Goal: Obtain resource: Obtain resource

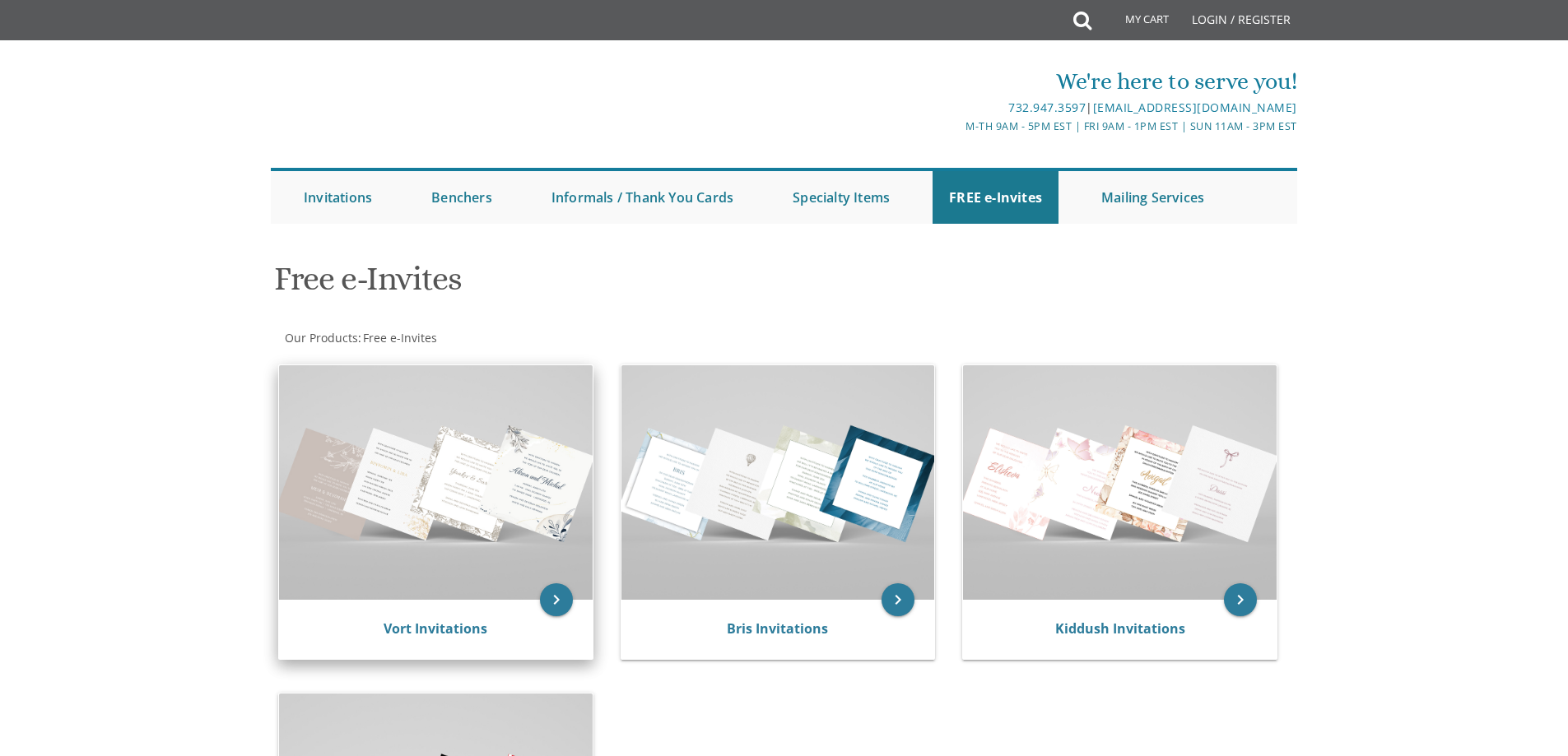
click at [371, 502] on img at bounding box center [435, 482] width 313 height 235
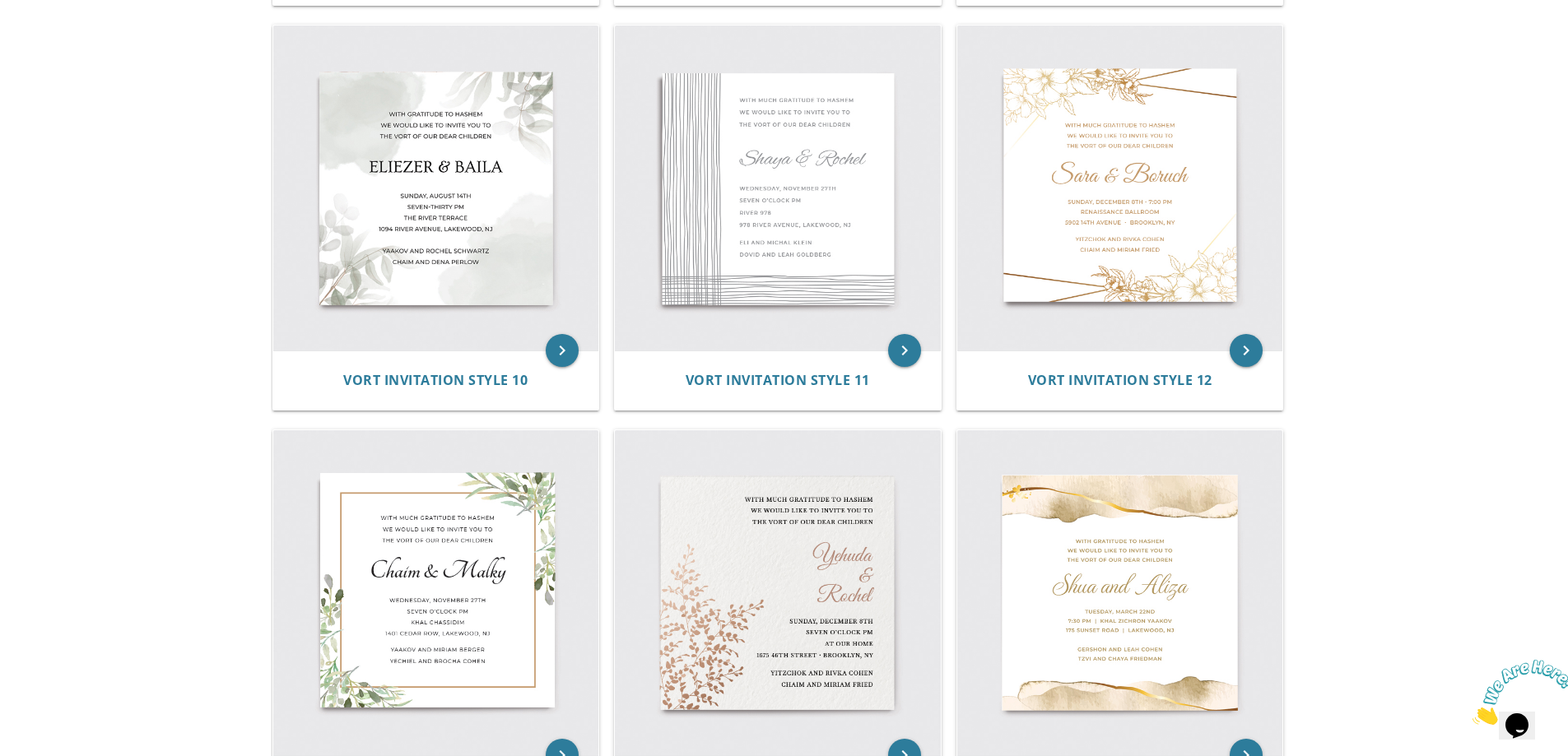
scroll to position [1728, 0]
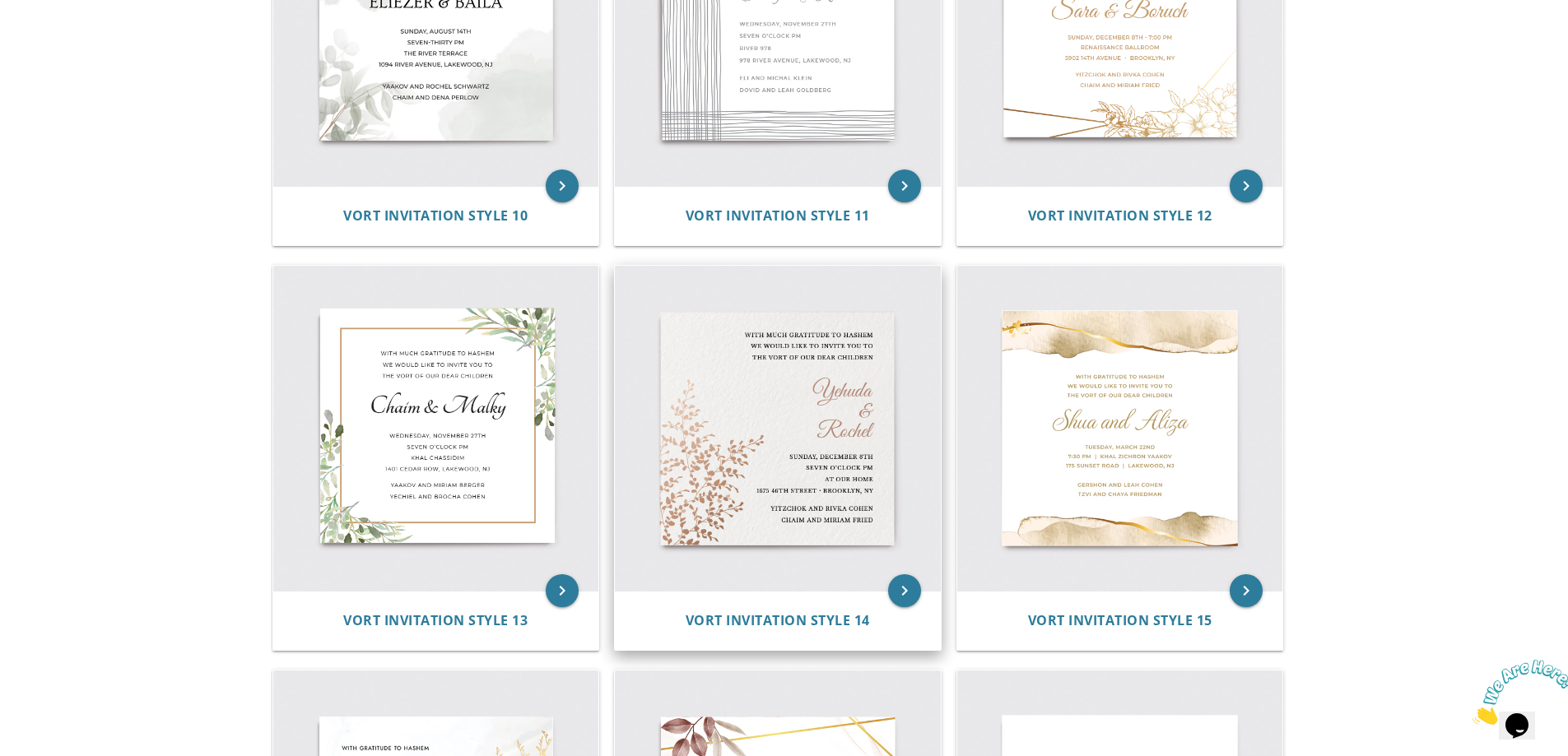
click at [795, 451] on img at bounding box center [778, 428] width 326 height 326
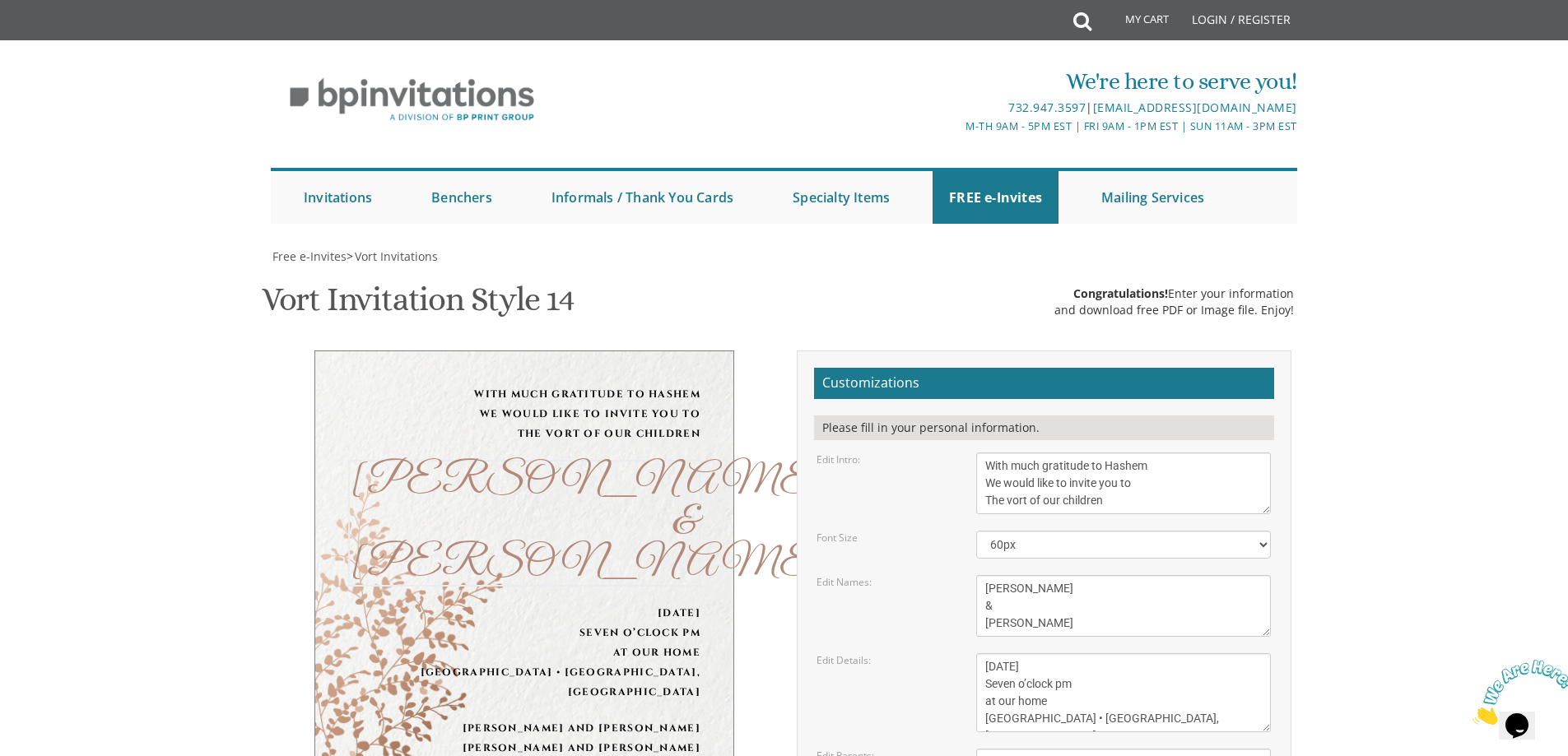
drag, startPoint x: 1042, startPoint y: 625, endPoint x: 978, endPoint y: 629, distance: 64.1
click at [978, 629] on textarea "Yehuda & Rochel" at bounding box center [1123, 605] width 295 height 62
drag, startPoint x: 1032, startPoint y: 590, endPoint x: 964, endPoint y: 588, distance: 68.0
click at [964, 588] on div "Yehuda & Rochel" at bounding box center [1123, 605] width 319 height 62
click at [1019, 687] on textarea "Sunday, December 8th Seven o’clock pm at our home 1675 46th street • Brooklyn, …" at bounding box center [1123, 693] width 295 height 79
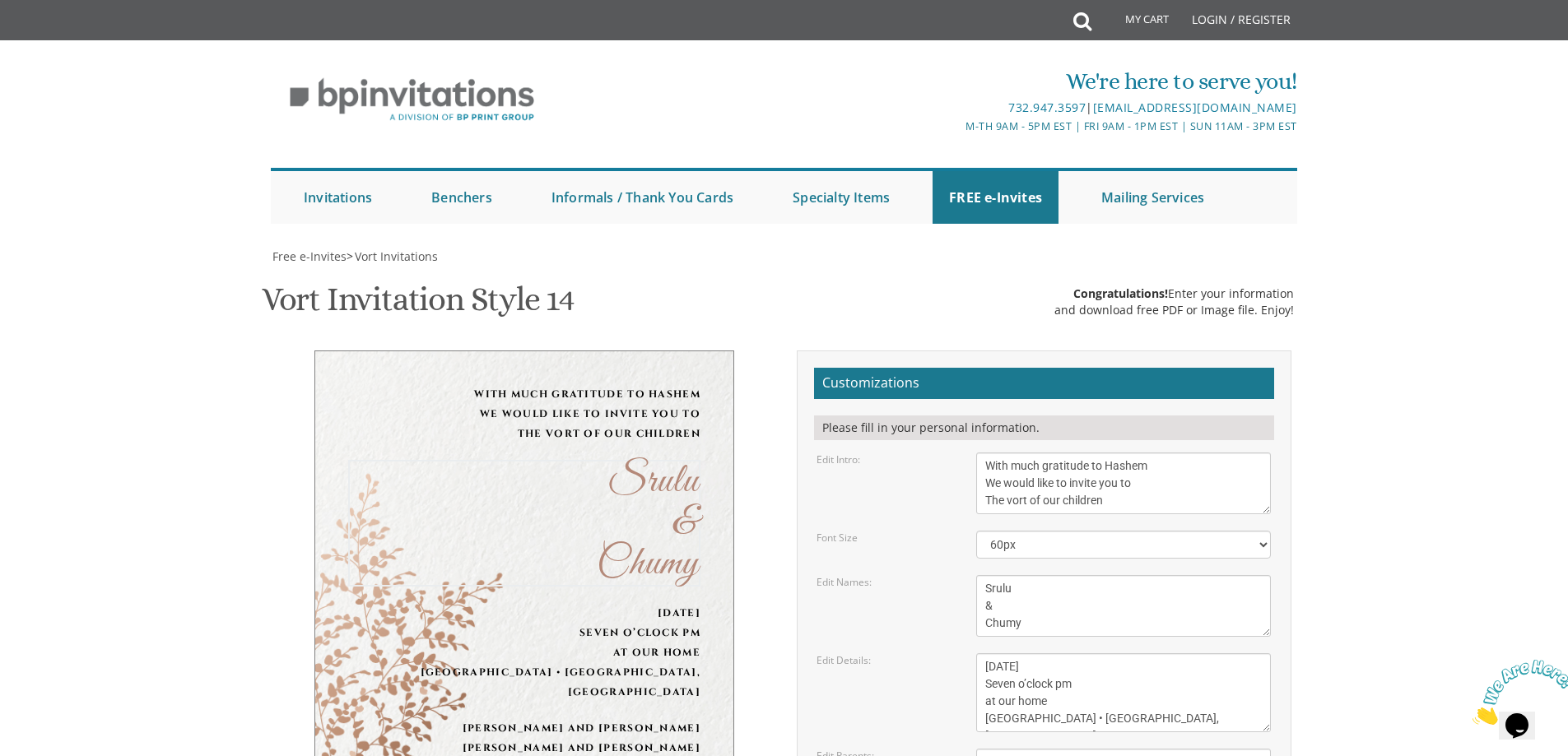
click at [1006, 591] on textarea "Yehuda & Rochel" at bounding box center [1123, 605] width 295 height 62
type textarea "Sruly & Chumy"
click at [1061, 677] on textarea "Sunday, December 8th Seven o’clock pm at our home 1675 46th street • Brooklyn, …" at bounding box center [1123, 693] width 295 height 79
drag, startPoint x: 1029, startPoint y: 501, endPoint x: 1113, endPoint y: 499, distance: 84.0
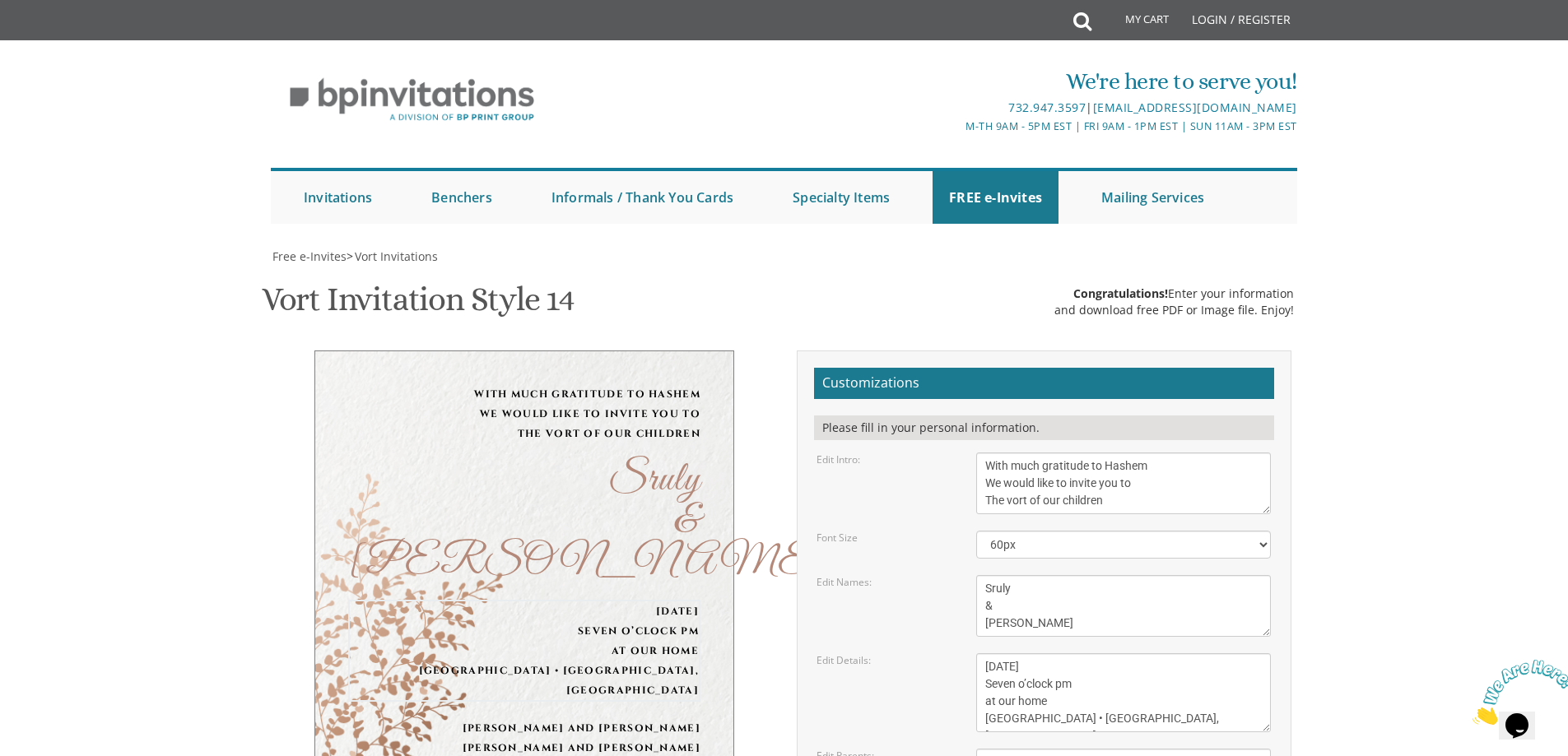
click at [1113, 654] on textarea "Sunday, December 8th Seven o’clock pm at our home 1675 46th street • Brooklyn, …" at bounding box center [1123, 693] width 295 height 79
click at [1089, 654] on textarea "Sunday, December 8th Seven o’clock pm at our home 1675 46th street • Brooklyn, …" at bounding box center [1123, 693] width 295 height 79
drag, startPoint x: 1013, startPoint y: 522, endPoint x: 983, endPoint y: 522, distance: 30.0
click at [983, 654] on textarea "Sunday, December 8th Seven o’clock pm at our home 1675 46th street • Brooklyn, …" at bounding box center [1123, 693] width 295 height 79
drag, startPoint x: 1061, startPoint y: 536, endPoint x: 987, endPoint y: 538, distance: 74.0
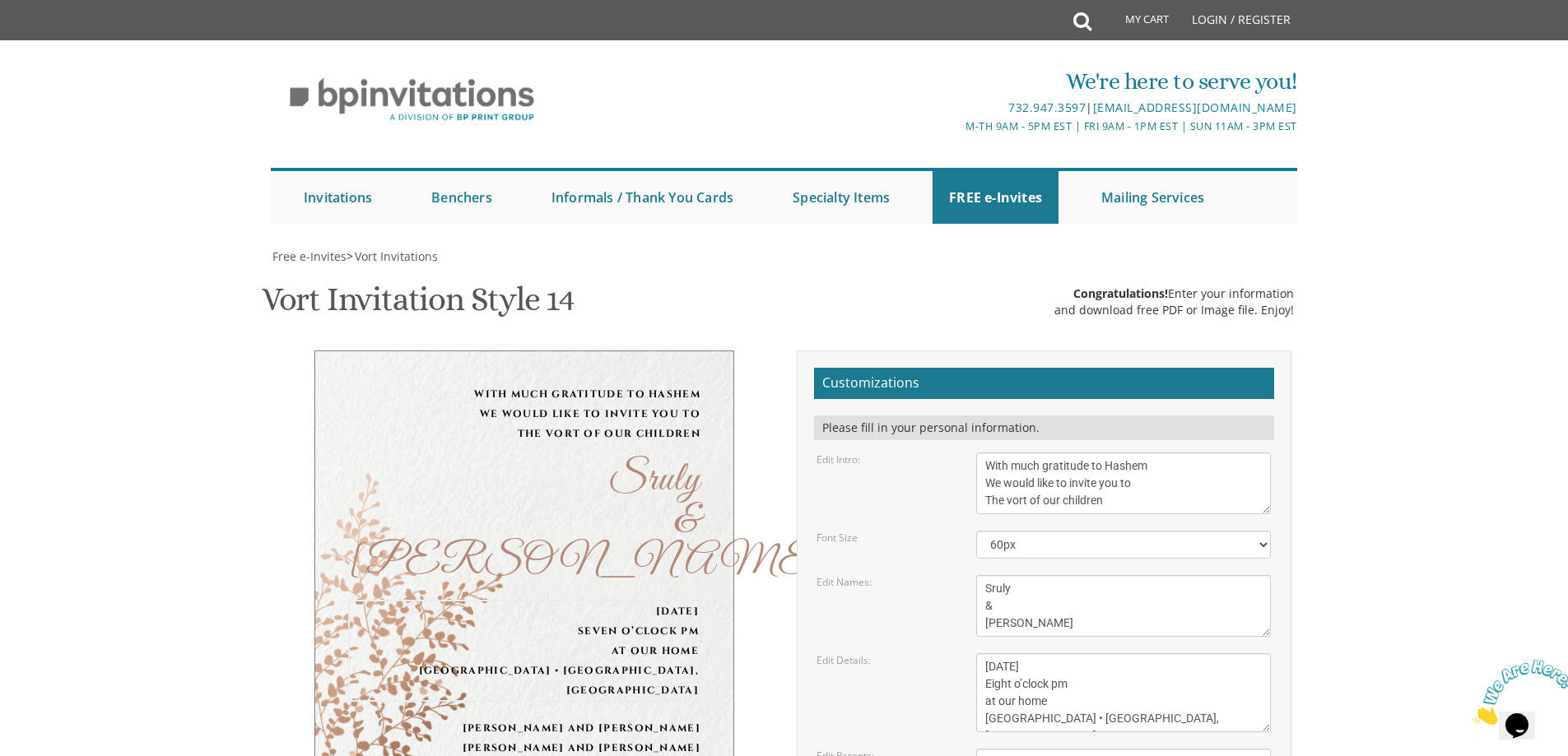
click at [987, 654] on textarea "Sunday, December 8th Seven o’clock pm at our home 1675 46th street • Brooklyn, …" at bounding box center [1123, 693] width 295 height 79
drag, startPoint x: 985, startPoint y: 555, endPoint x: 1065, endPoint y: 554, distance: 80.0
click at [1065, 654] on textarea "Sunday, December 8th Seven o’clock pm at our home 1675 46th street • Brooklyn, …" at bounding box center [1123, 693] width 295 height 79
click at [1068, 654] on textarea "Sunday, December 8th Seven o’clock pm at our home 1675 46th street • Brooklyn, …" at bounding box center [1123, 693] width 295 height 79
click at [1069, 654] on textarea "Sunday, December 8th Seven o’clock pm at our home 1675 46th street • Brooklyn, …" at bounding box center [1123, 693] width 295 height 79
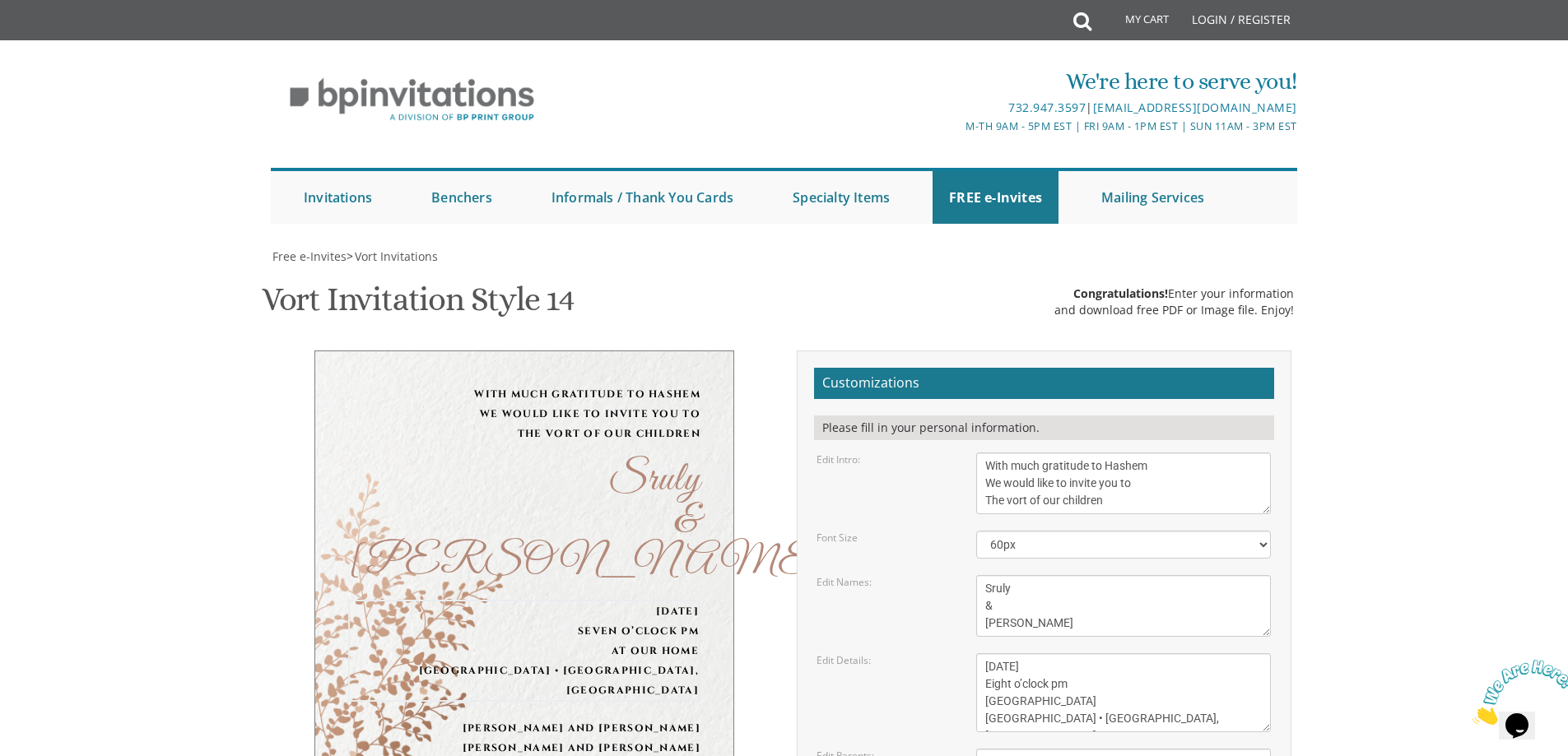
drag, startPoint x: 1067, startPoint y: 553, endPoint x: 985, endPoint y: 563, distance: 82.6
click at [985, 654] on textarea "Sunday, December 8th Seven o’clock pm at our home 1675 46th street • Brooklyn, …" at bounding box center [1123, 693] width 295 height 79
type textarea "Sunday, September 7th Eight o’clock pm Spinke Hall 5111 18th Ave • Brooklyn, NY"
drag, startPoint x: 1123, startPoint y: 600, endPoint x: 983, endPoint y: 600, distance: 140.0
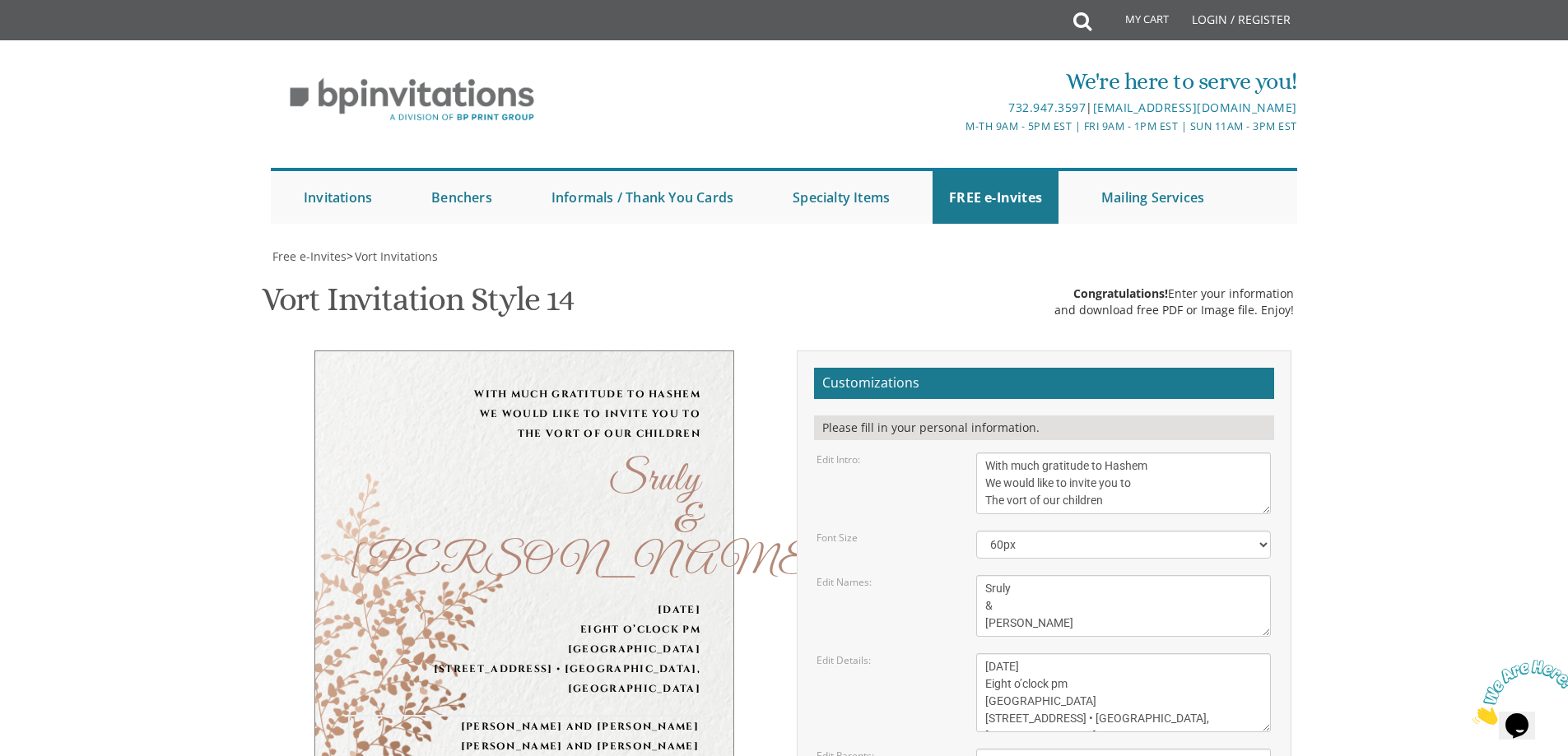
drag, startPoint x: 1110, startPoint y: 614, endPoint x: 983, endPoint y: 615, distance: 127.0
type textarea "Mr. and Mrs. Shulem Zev Tushinsky Mr. and Mrs. Avrohom Beller Looking forward t…"
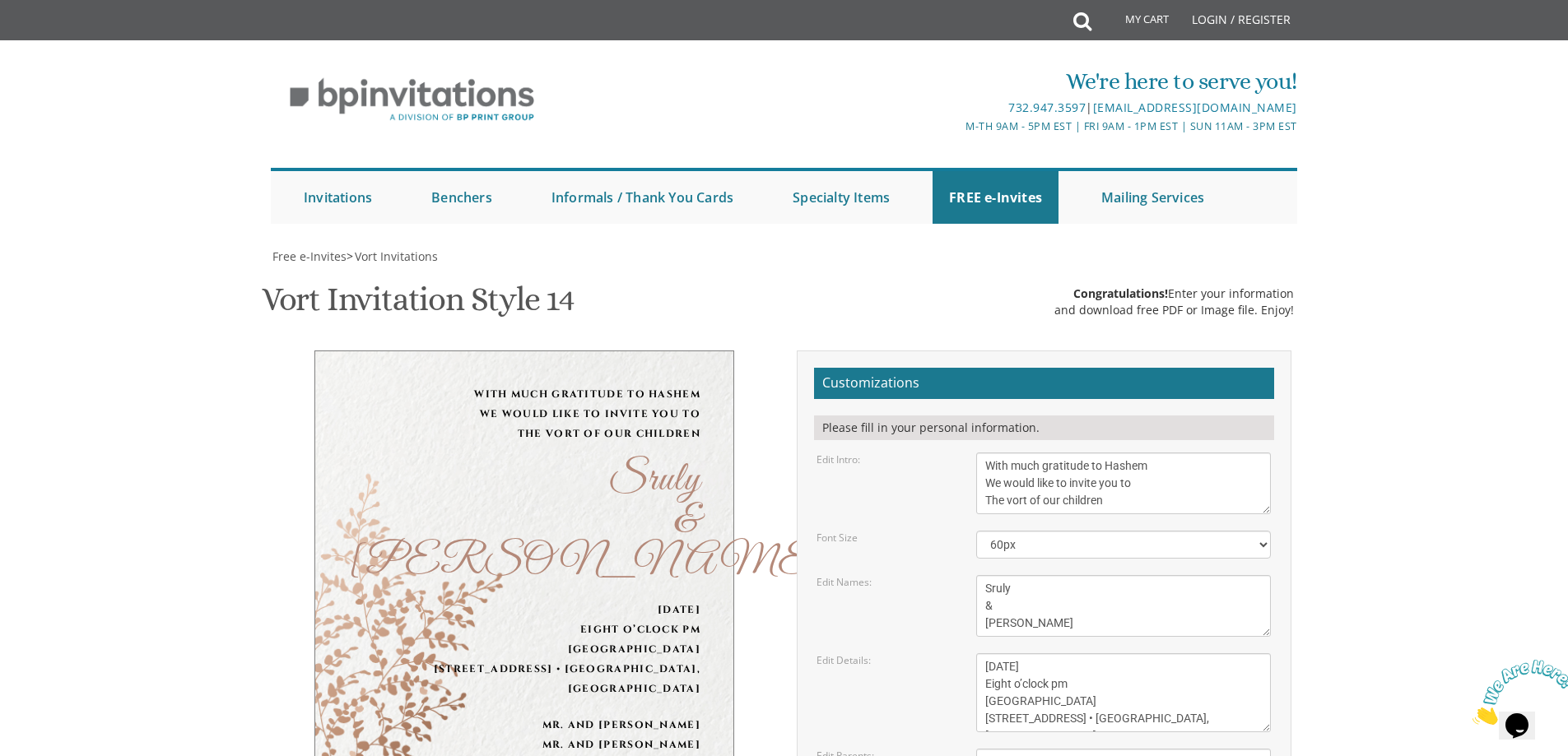
type input "malkaffromowitz@gmail.com"
click at [1028, 531] on select "40px 50px 60px 70px 80px" at bounding box center [1123, 544] width 295 height 28
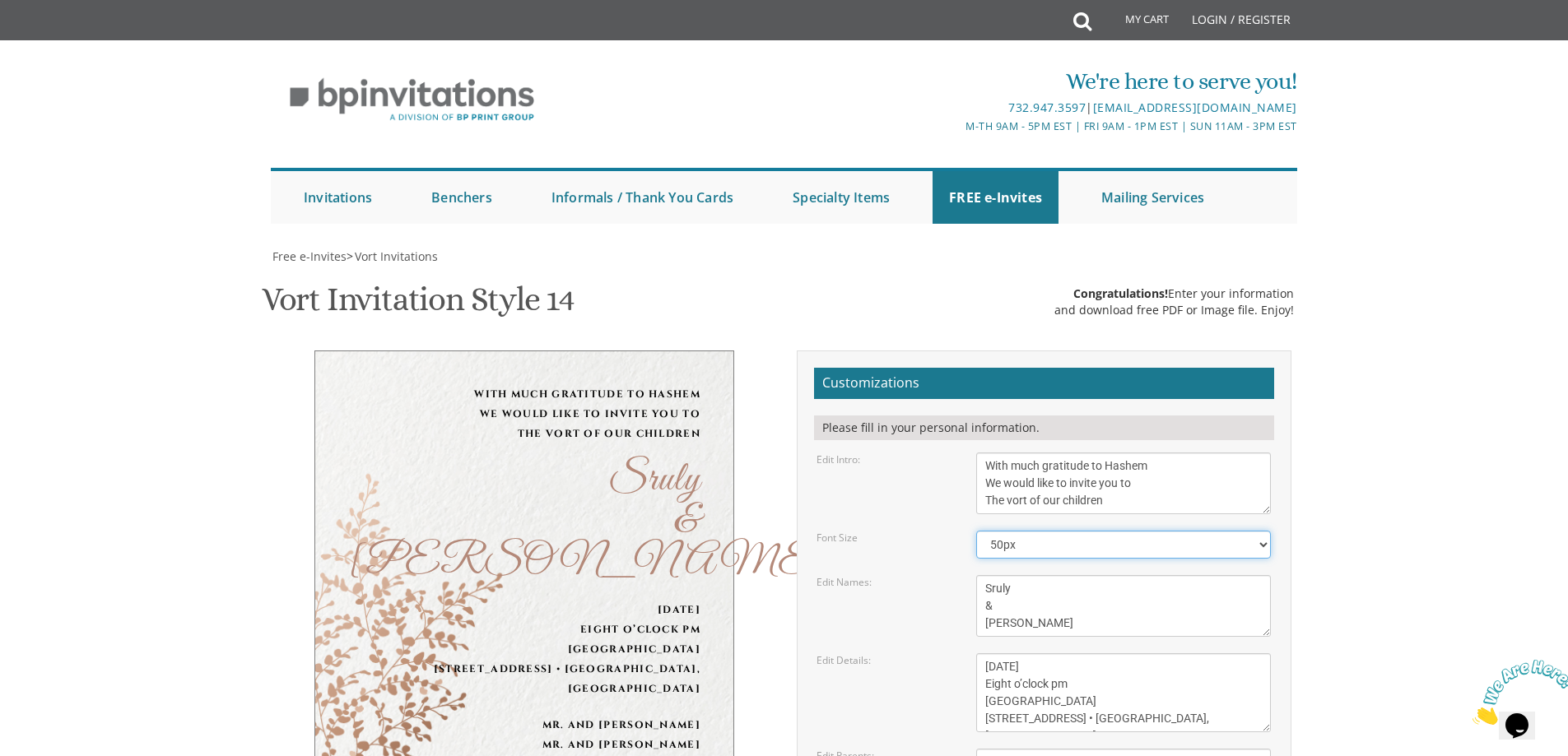
click at [976, 531] on select "40px 50px 60px 70px 80px" at bounding box center [1123, 544] width 295 height 28
click at [939, 654] on div "Edit Details: Sunday, December 8th Seven o’clock pm at our home 1675 46th stree…" at bounding box center [1044, 693] width 479 height 79
drag, startPoint x: 999, startPoint y: 295, endPoint x: 1000, endPoint y: 308, distance: 13.0
click at [999, 531] on select "40px 50px 60px 70px 80px" at bounding box center [1123, 544] width 295 height 28
select select "40px"
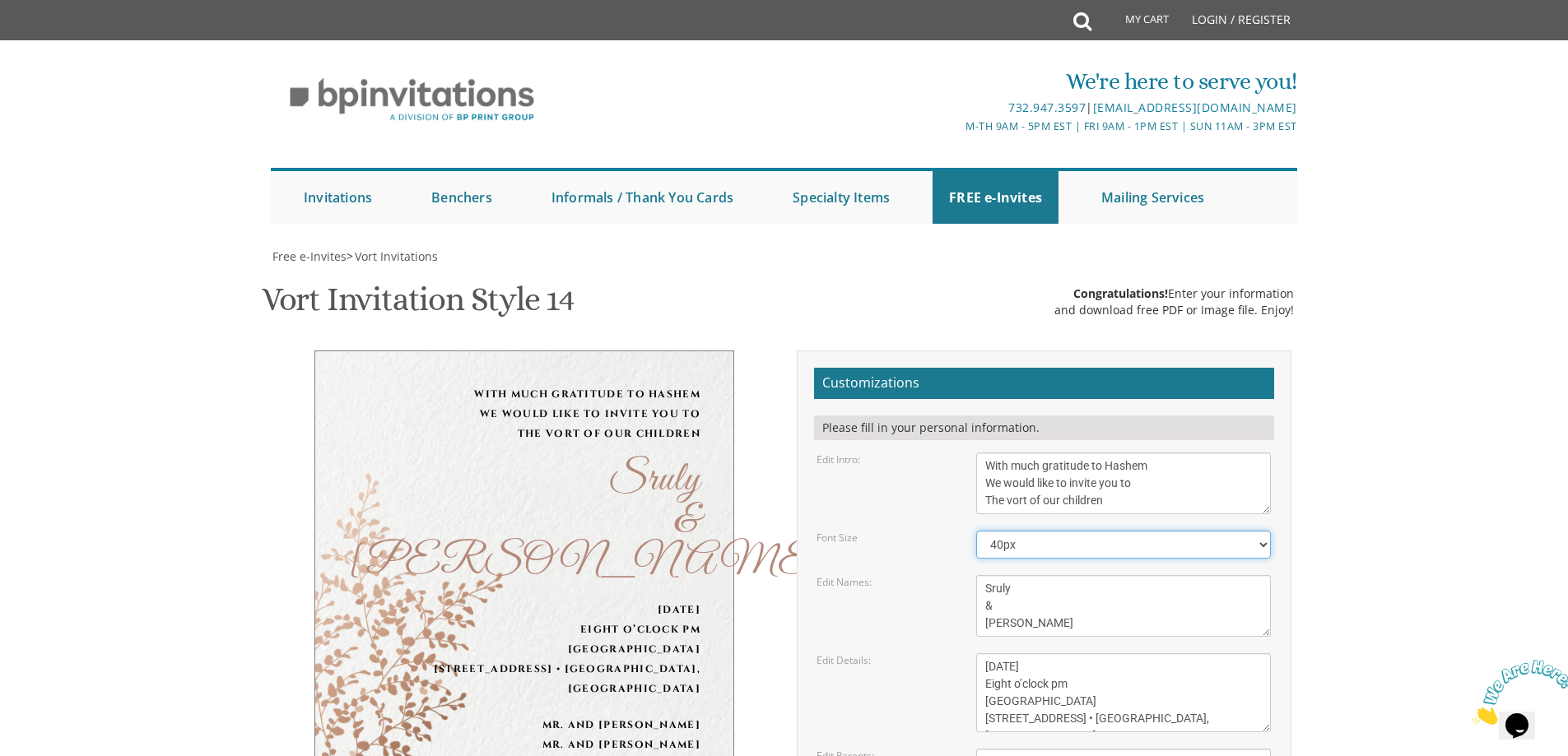
click at [976, 531] on select "40px 50px 60px 70px 80px" at bounding box center [1123, 544] width 295 height 28
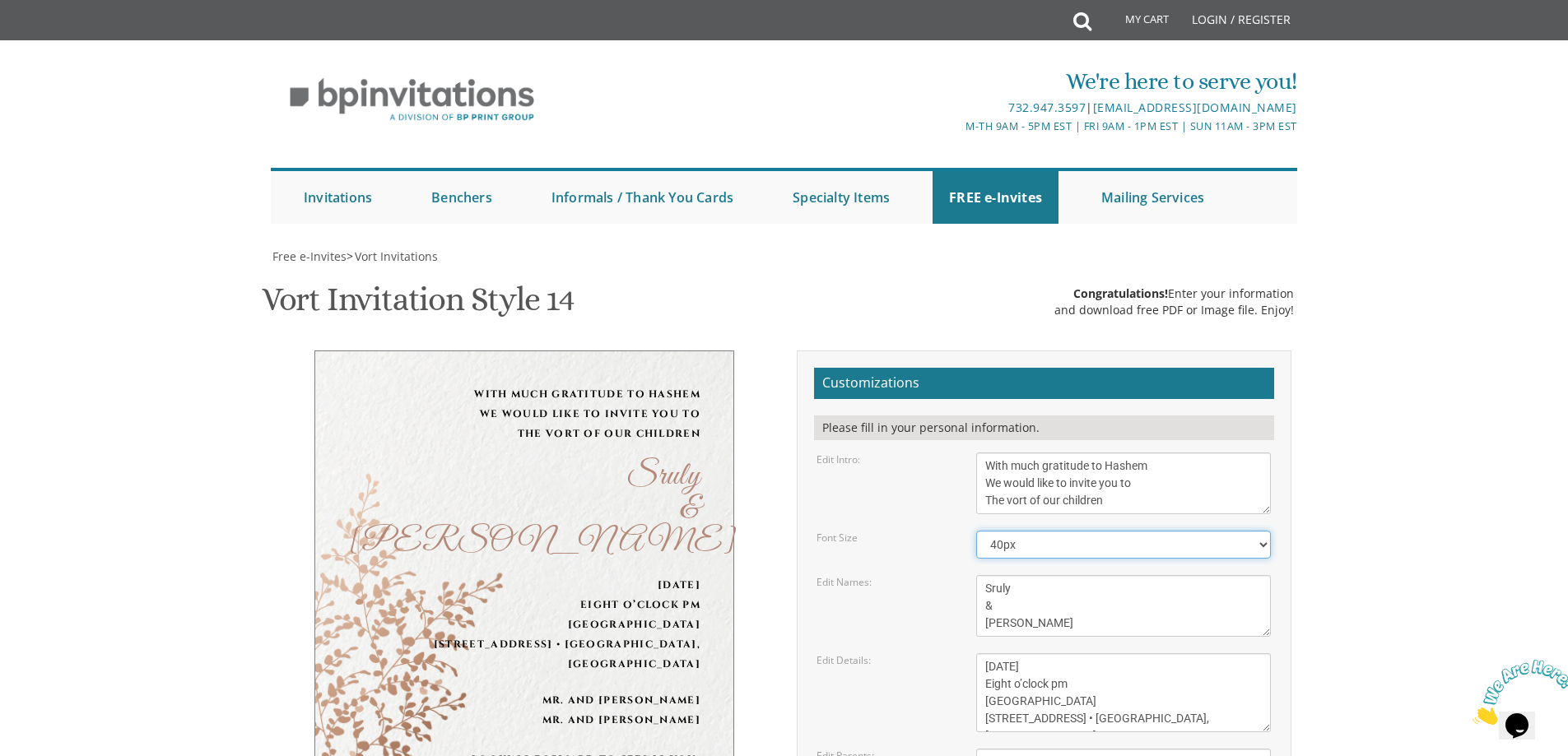
scroll to position [411, 0]
drag, startPoint x: 1084, startPoint y: 368, endPoint x: 987, endPoint y: 359, distance: 97.4
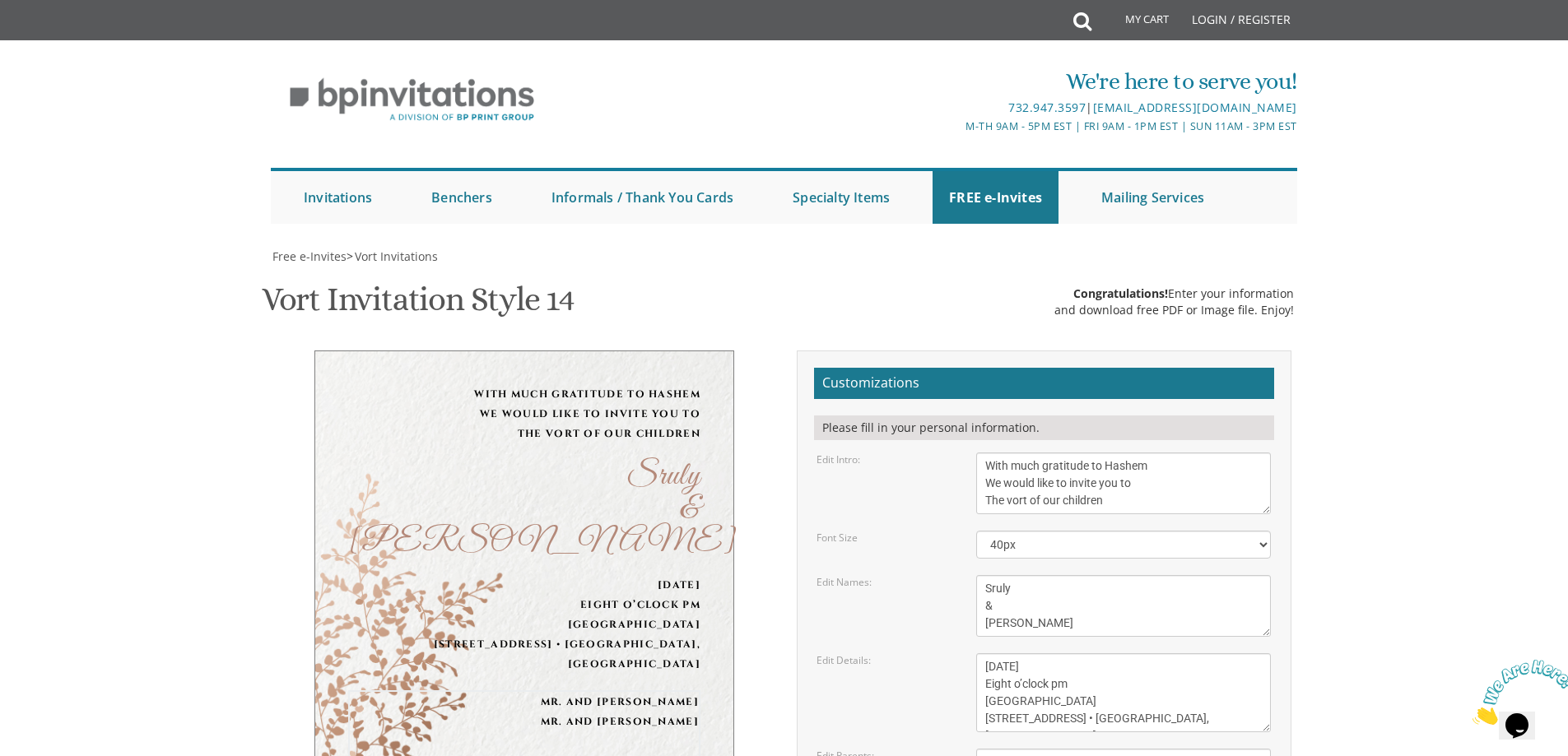
scroll to position [0, 0]
type textarea "Mr. and Mrs. Shulem Zev Tushinsky Mr. and Mrs. Avrohom Beller"
click at [1056, 531] on select "40px 50px 60px 70px 80px" at bounding box center [1123, 544] width 295 height 28
select select "60px"
click at [976, 531] on select "40px 50px 60px 70px 80px" at bounding box center [1123, 544] width 295 height 28
